Goal: Find specific page/section: Find specific page/section

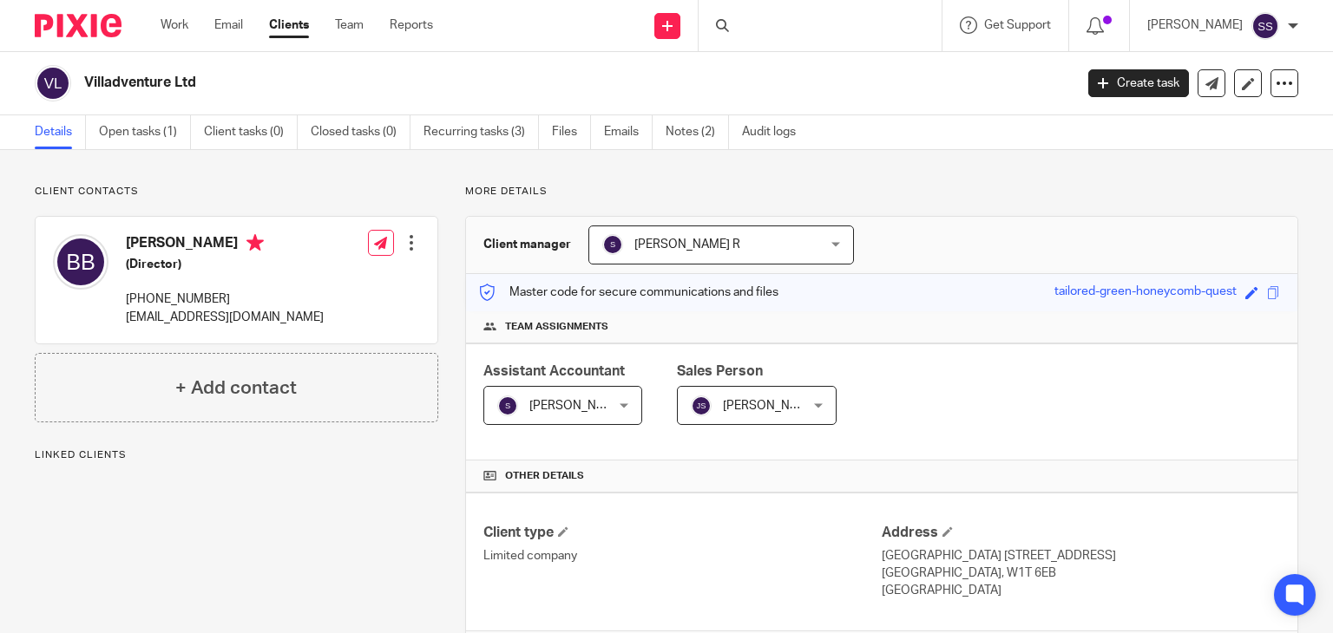
click at [770, 21] on div at bounding box center [819, 25] width 243 height 51
click at [743, 25] on input "Search" at bounding box center [811, 29] width 156 height 16
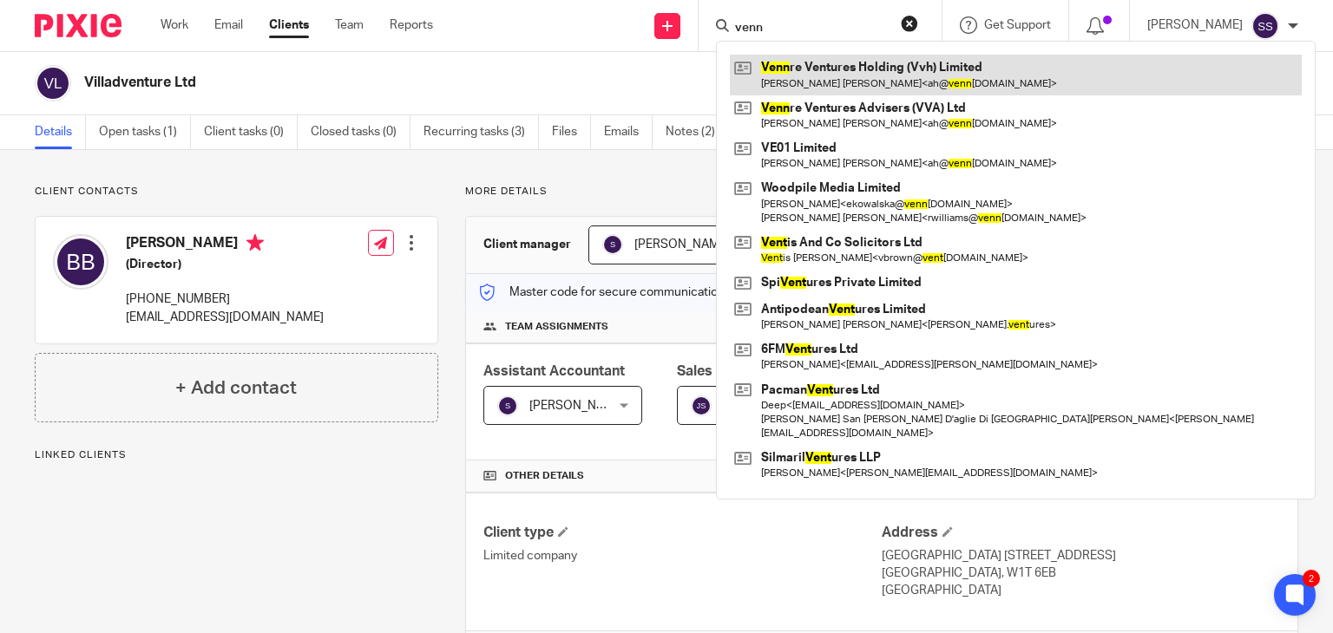
type input "venn"
click at [860, 80] on link at bounding box center [1016, 75] width 572 height 40
